Goal: Transaction & Acquisition: Purchase product/service

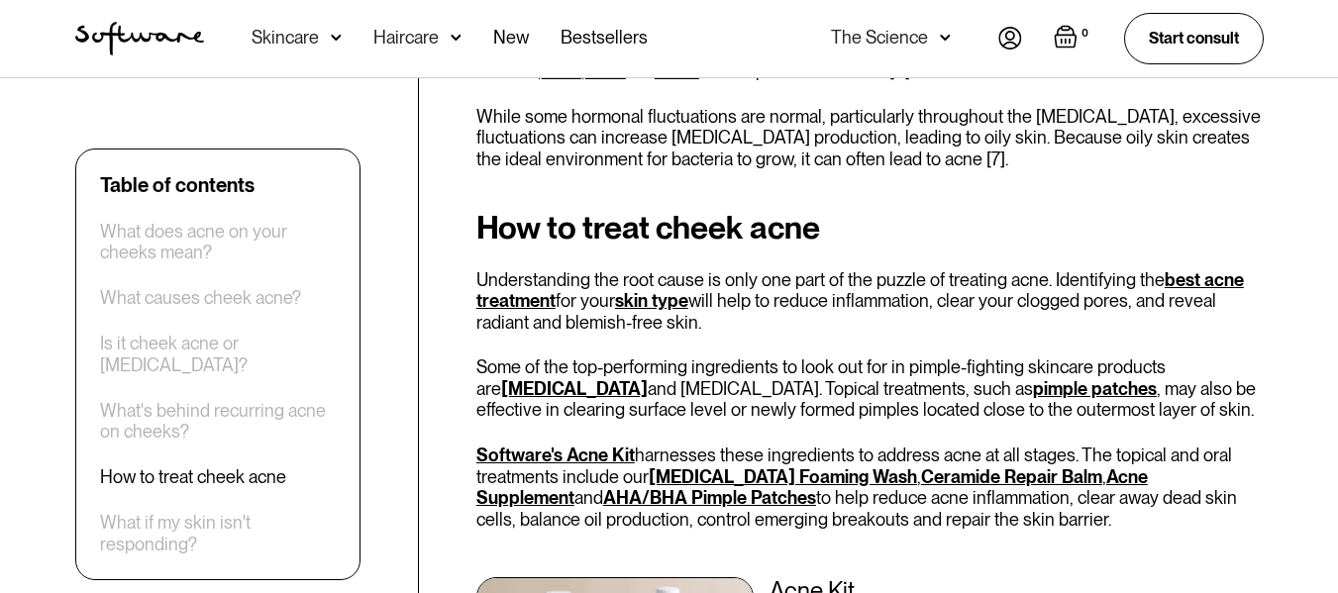
scroll to position [4227, 0]
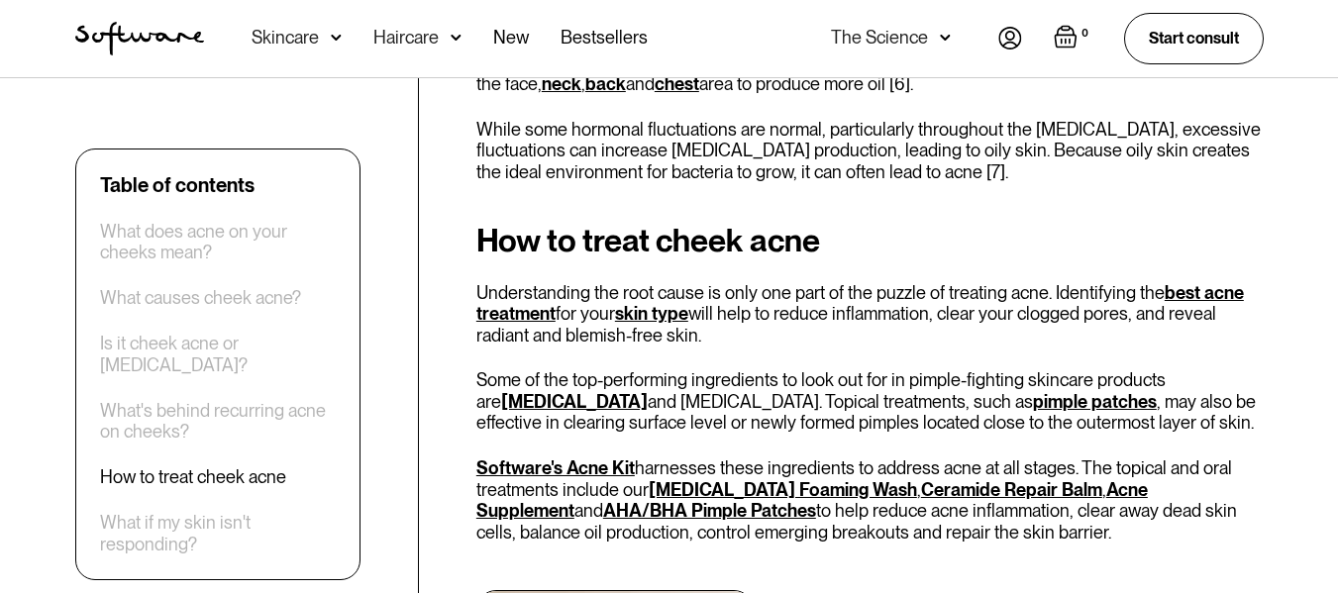
click at [795, 492] on link "[MEDICAL_DATA] Foaming Wash" at bounding box center [783, 489] width 268 height 21
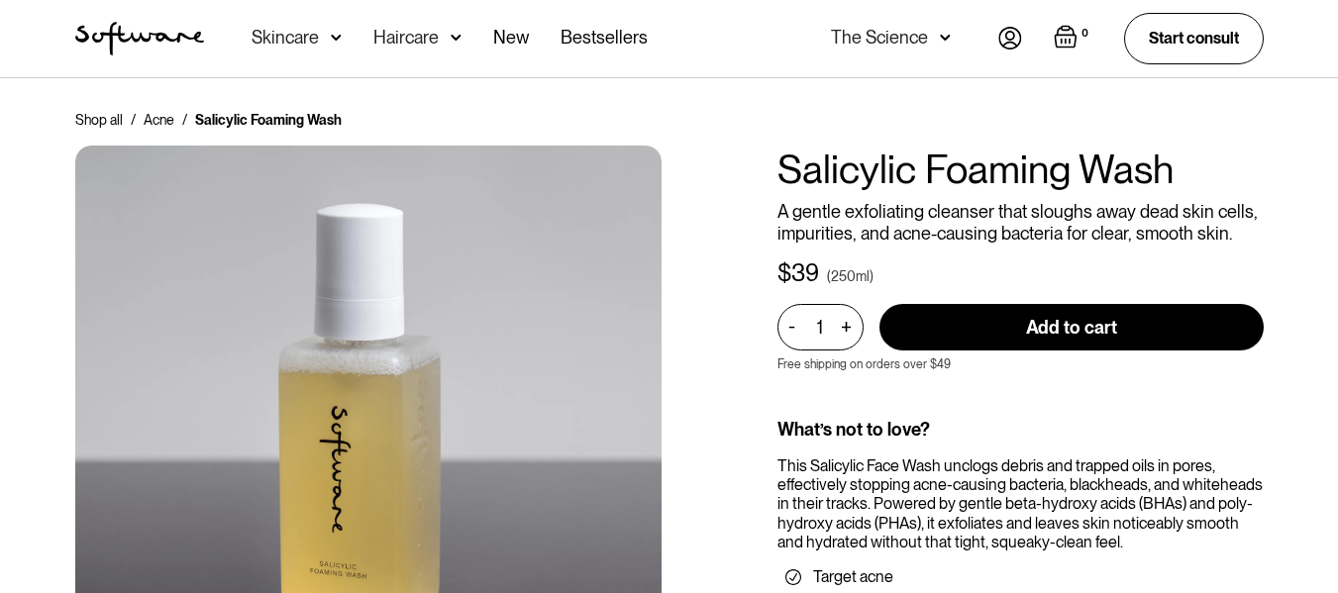
click at [775, 166] on div "Shop all / Acne / Salicylic Foaming Wash Salicylic Foaming Wash A gentle exfoli…" at bounding box center [670, 580] width 1236 height 941
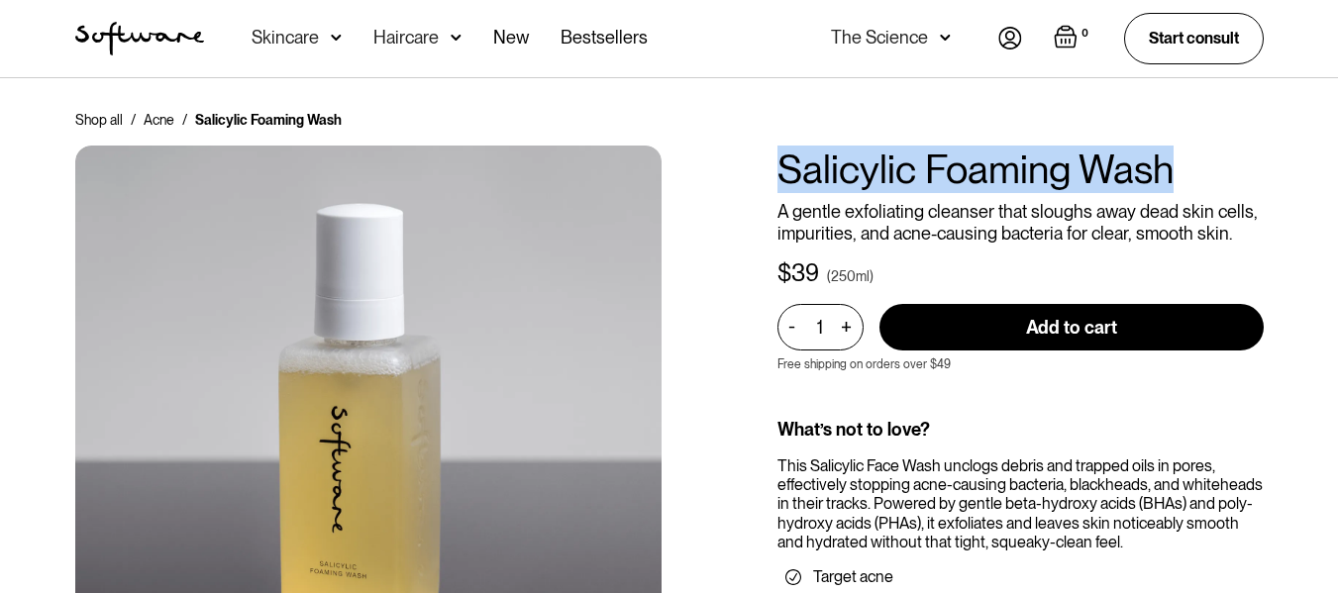
drag, startPoint x: 779, startPoint y: 162, endPoint x: 1192, endPoint y: 162, distance: 413.0
click at [1192, 162] on h1 "Salicylic Foaming Wash" at bounding box center [1020, 170] width 486 height 48
copy h1 "Salicylic Foaming Wash"
